Goal: Task Accomplishment & Management: Use online tool/utility

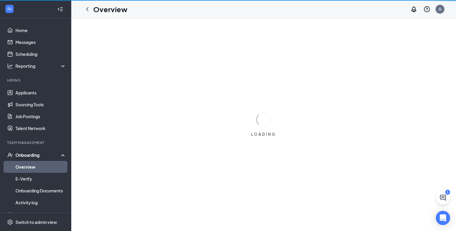
click at [48, 171] on link "Overview" at bounding box center [40, 167] width 51 height 12
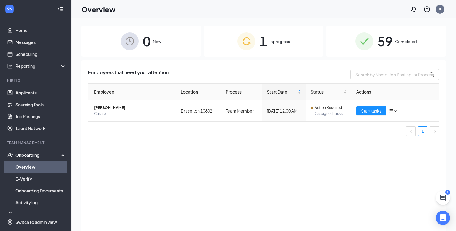
click at [164, 150] on div "Employees that need your attention Employee Location Process Start Date Status …" at bounding box center [263, 153] width 365 height 186
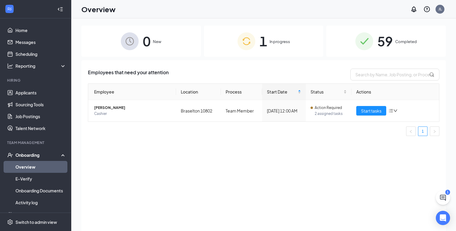
click at [164, 150] on div "Employees that need your attention Employee Location Process Start Date Status …" at bounding box center [263, 153] width 365 height 186
click at [377, 110] on span "Start tasks" at bounding box center [371, 111] width 21 height 7
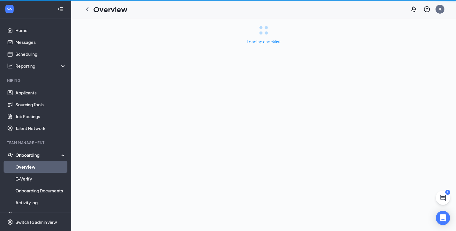
click at [377, 110] on div "Loading checklist" at bounding box center [263, 124] width 385 height 213
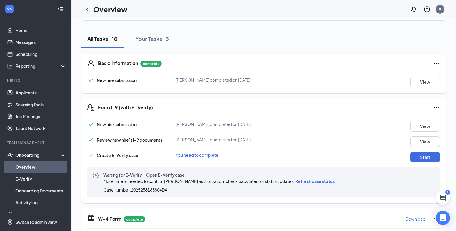
scroll to position [58, 0]
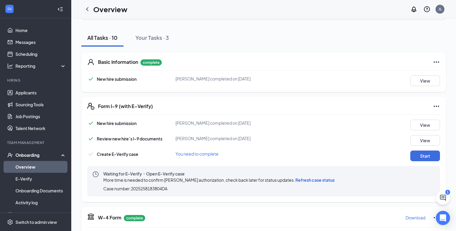
click at [259, 112] on div "Form I-9 (with E-Verify) New hire submission [PERSON_NAME] completed on [DATE] …" at bounding box center [263, 149] width 365 height 105
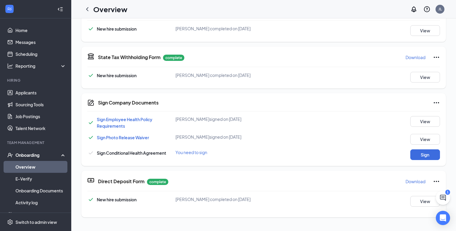
scroll to position [267, 0]
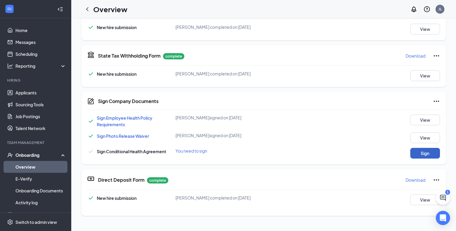
click at [425, 152] on button "Sign" at bounding box center [426, 153] width 30 height 11
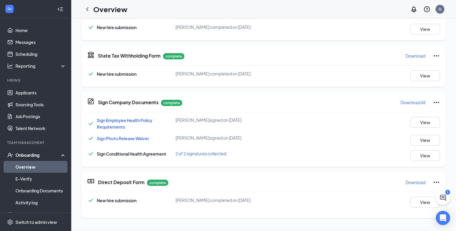
click at [290, 111] on div "Sign Company Documents [PERSON_NAME] completed on [DATE] Close Sign Employee He…" at bounding box center [228, 115] width 456 height 231
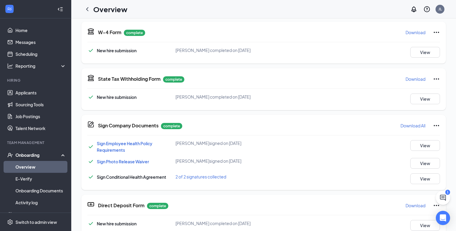
click at [264, 127] on div "Sign Company Documents complete Download All" at bounding box center [269, 126] width 342 height 10
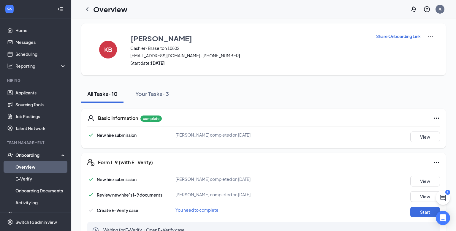
scroll to position [0, 0]
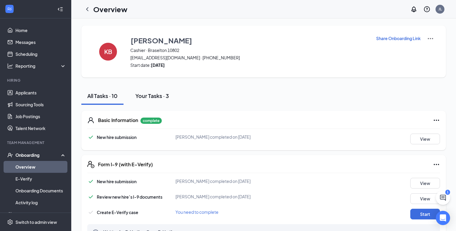
click at [150, 93] on div "Your Tasks · 3" at bounding box center [153, 95] width 34 height 7
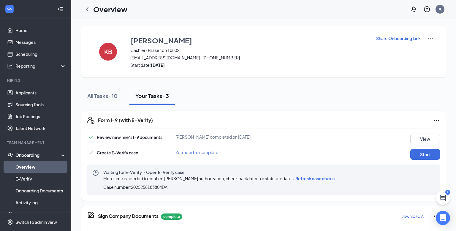
click at [150, 93] on div "Your Tasks · 3" at bounding box center [153, 95] width 34 height 7
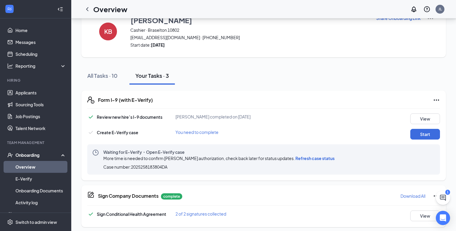
scroll to position [23, 0]
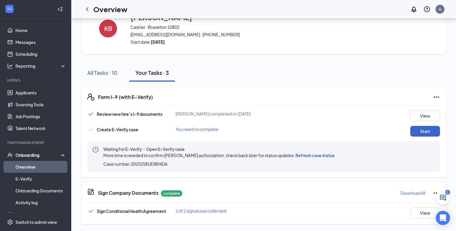
click at [419, 132] on button "Start" at bounding box center [426, 131] width 30 height 11
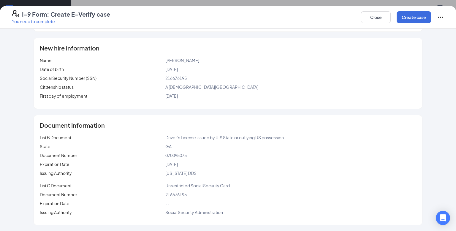
scroll to position [0, 0]
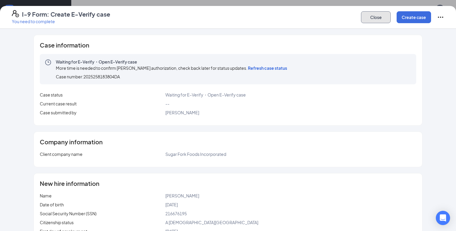
click at [377, 21] on button "Close" at bounding box center [376, 17] width 30 height 12
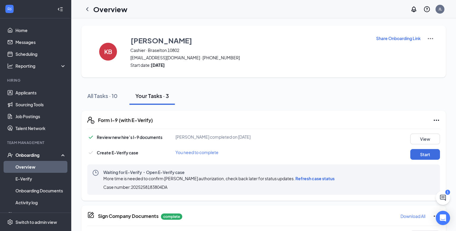
click at [232, 134] on span "[PERSON_NAME] completed on [DATE]" at bounding box center [213, 136] width 75 height 5
click at [105, 97] on div "All Tasks · 10" at bounding box center [102, 95] width 30 height 7
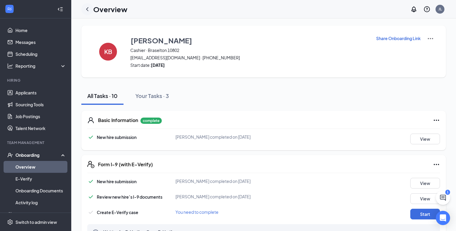
click at [87, 9] on icon "ChevronLeft" at bounding box center [87, 9] width 2 height 4
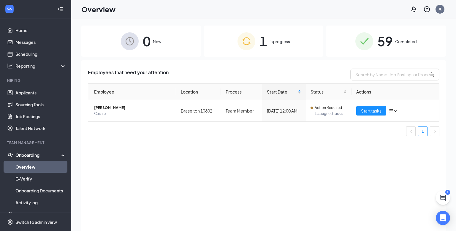
click at [274, 46] on div "1 In progress" at bounding box center [264, 41] width 120 height 31
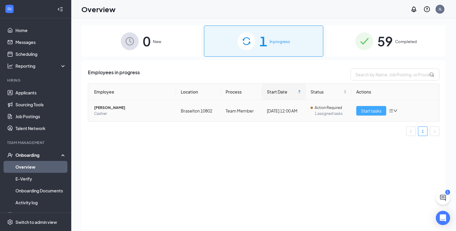
click at [378, 114] on span "Start tasks" at bounding box center [371, 111] width 21 height 7
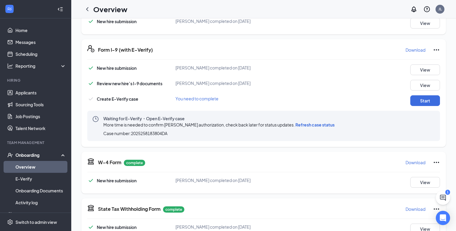
scroll to position [117, 0]
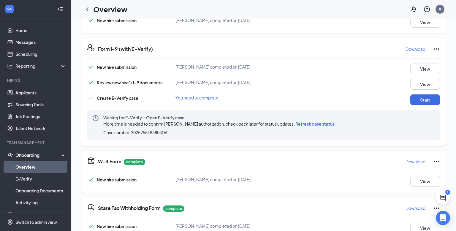
click at [320, 125] on span "Refresh case status" at bounding box center [315, 123] width 39 height 5
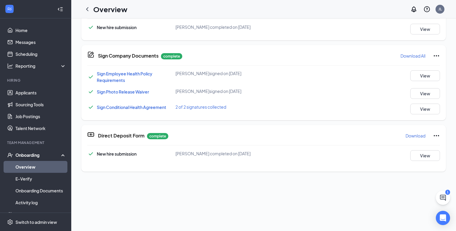
scroll to position [0, 0]
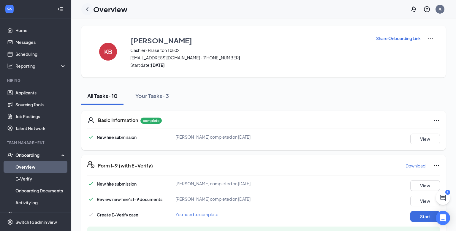
click at [84, 10] on icon "ChevronLeft" at bounding box center [87, 9] width 7 height 7
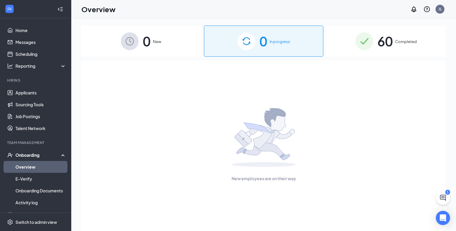
click at [375, 46] on div "60 Completed" at bounding box center [387, 41] width 120 height 31
